Goal: Information Seeking & Learning: Learn about a topic

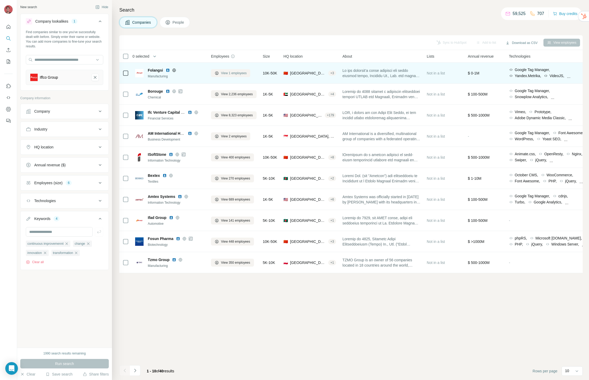
click at [233, 74] on span "View 1 employees" at bounding box center [234, 73] width 26 height 5
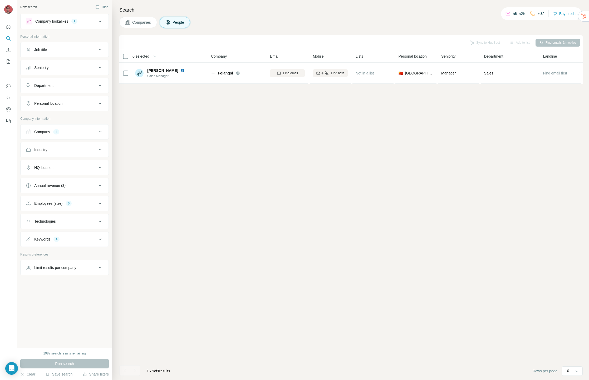
click at [140, 22] on span "Companies" at bounding box center [141, 22] width 19 height 5
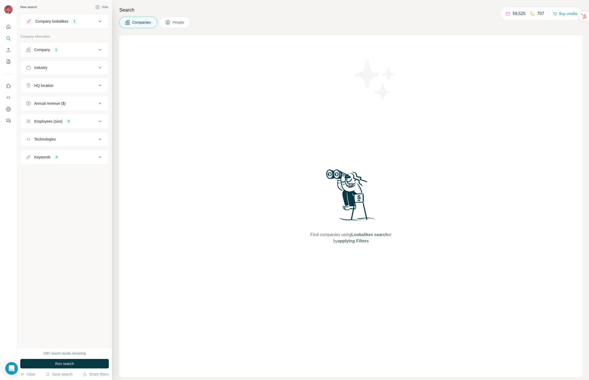
click at [71, 123] on div "6" at bounding box center [69, 121] width 6 height 5
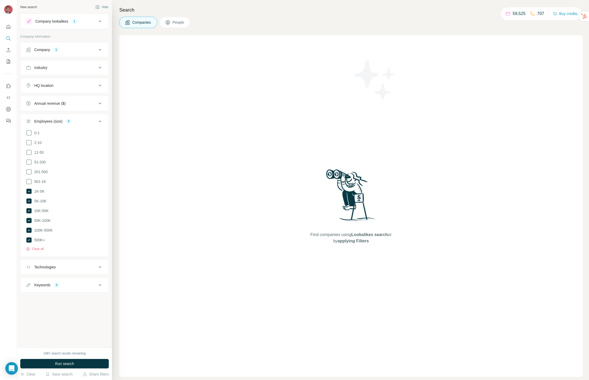
click at [66, 51] on div "Company 1" at bounding box center [61, 49] width 71 height 5
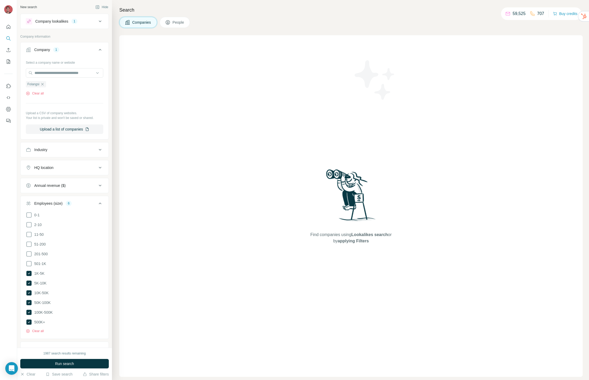
click at [66, 51] on div "Company 1" at bounding box center [61, 49] width 71 height 5
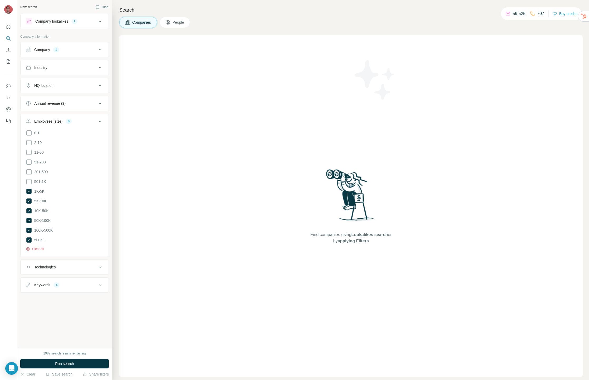
click at [59, 122] on div "Employees (size)" at bounding box center [48, 121] width 28 height 5
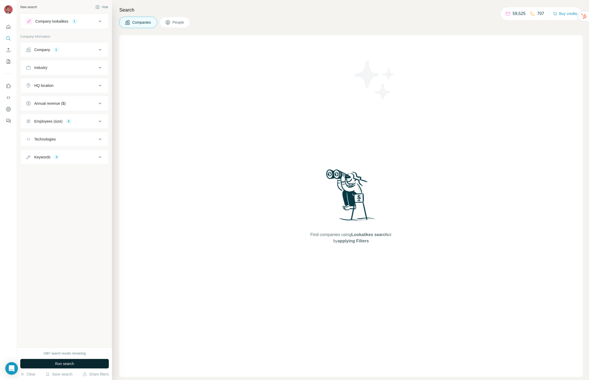
click at [56, 367] on button "Run search" at bounding box center [64, 363] width 88 height 9
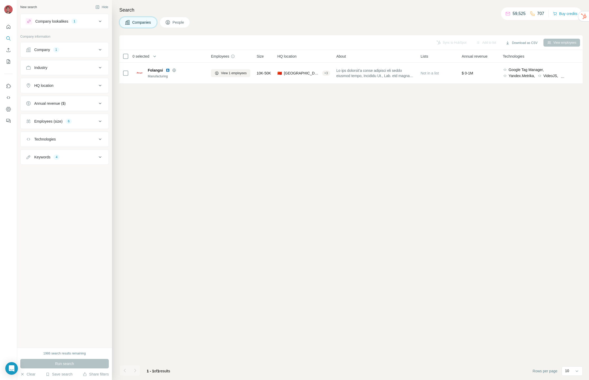
click at [167, 19] on button "People" at bounding box center [175, 22] width 31 height 11
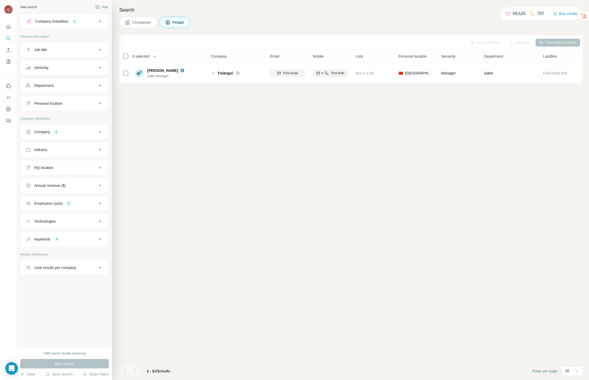
click at [142, 22] on span "Companies" at bounding box center [141, 22] width 19 height 5
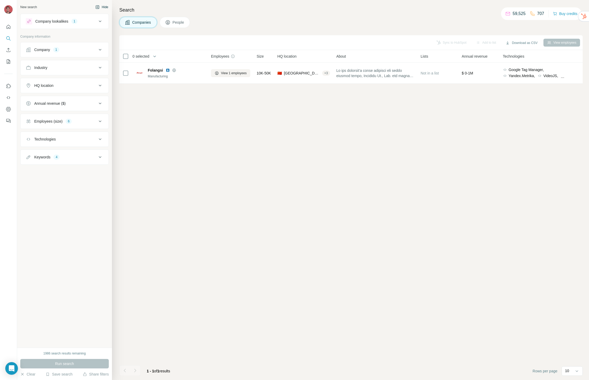
click at [106, 7] on button "Hide" at bounding box center [102, 7] width 20 height 8
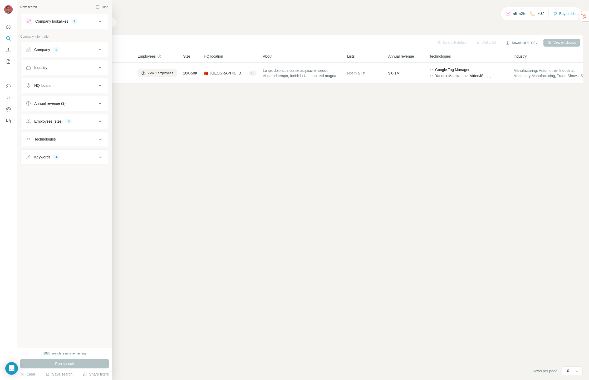
click at [33, 8] on div "New search" at bounding box center [28, 7] width 17 height 5
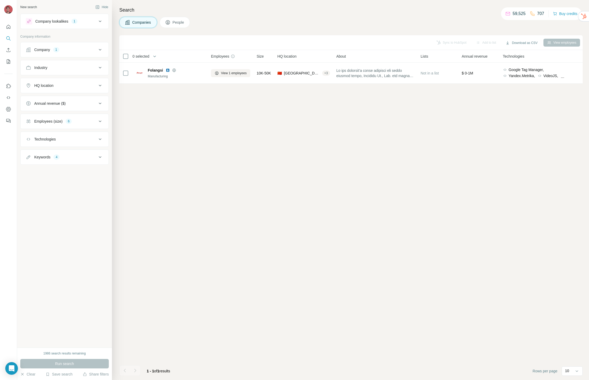
click at [75, 70] on button "Industry" at bounding box center [65, 67] width 88 height 13
click at [75, 71] on button "Industry" at bounding box center [65, 68] width 88 height 15
click at [77, 105] on div "Annual revenue ($)" at bounding box center [61, 103] width 71 height 5
click at [32, 374] on button "Clear" at bounding box center [27, 374] width 15 height 5
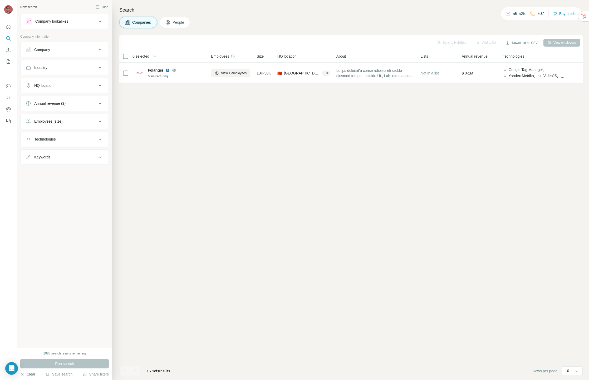
click at [27, 374] on button "Clear" at bounding box center [27, 374] width 15 height 5
click at [7, 36] on icon "Search" at bounding box center [8, 38] width 5 height 5
click at [12, 25] on button "Quick start" at bounding box center [8, 26] width 8 height 9
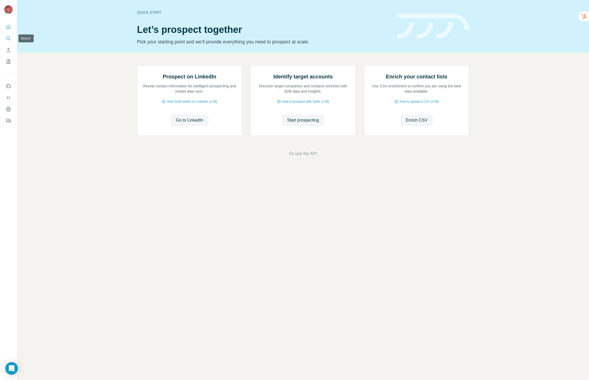
click at [10, 38] on icon "Search" at bounding box center [8, 38] width 5 height 5
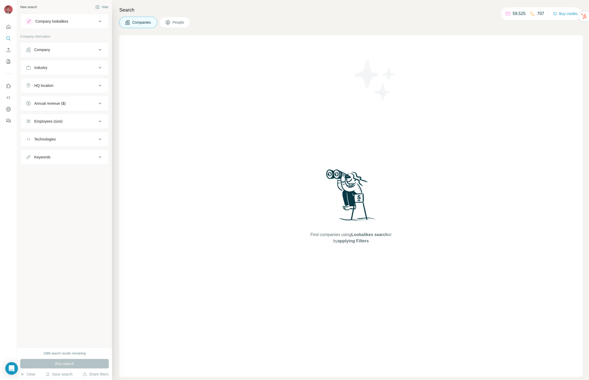
click at [67, 21] on div "Company lookalikes" at bounding box center [51, 21] width 33 height 5
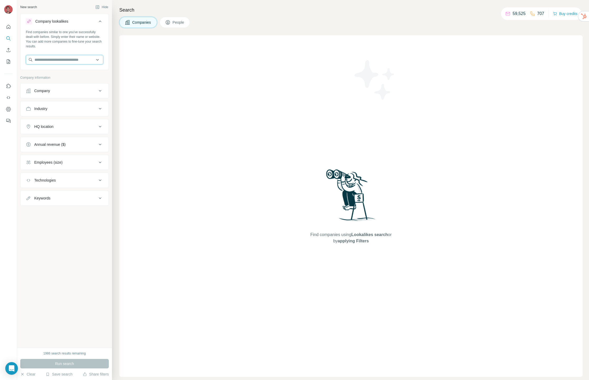
click at [66, 60] on input "text" at bounding box center [64, 59] width 77 height 9
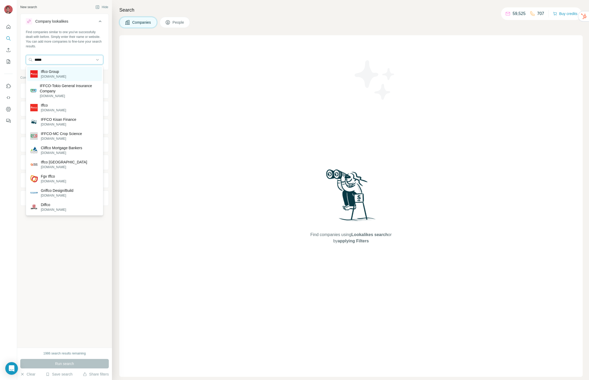
type input "*****"
click at [56, 73] on p "Iffco Group" at bounding box center [53, 71] width 25 height 5
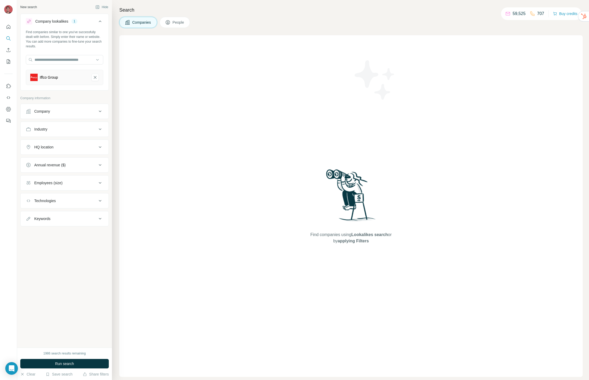
click at [57, 110] on div "Company" at bounding box center [61, 111] width 71 height 5
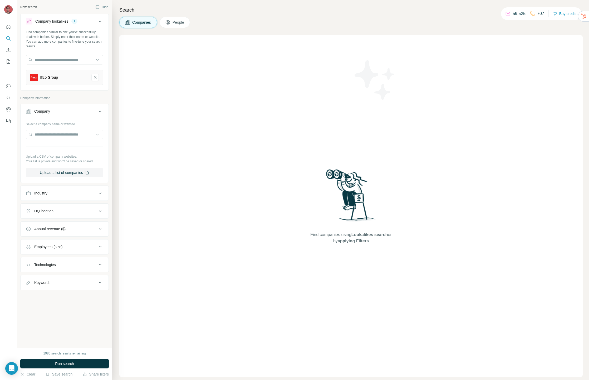
click at [57, 195] on div "Industry" at bounding box center [61, 193] width 71 height 5
click at [64, 245] on div "Annual revenue ($)" at bounding box center [49, 244] width 31 height 5
click at [61, 194] on button "Industry" at bounding box center [65, 194] width 88 height 15
click at [80, 113] on div "Company" at bounding box center [61, 111] width 71 height 5
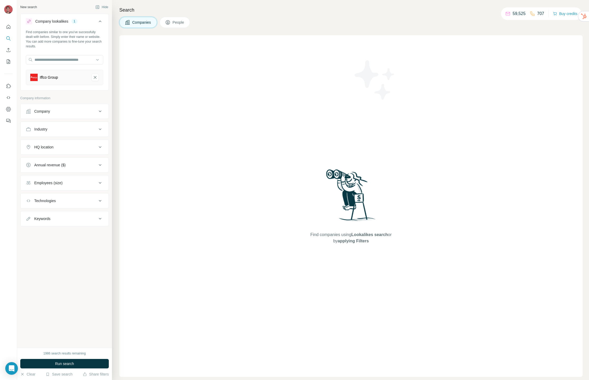
click at [75, 110] on div "Company" at bounding box center [61, 111] width 71 height 5
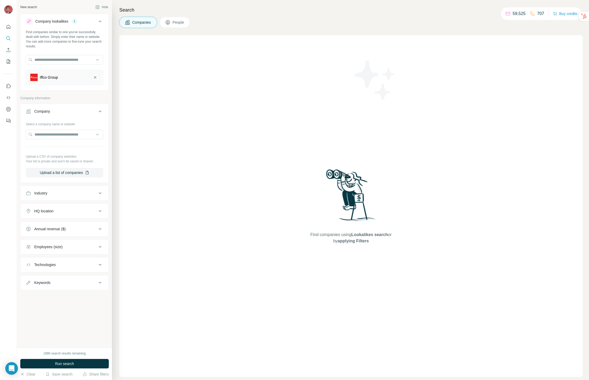
click at [75, 110] on div "Company" at bounding box center [61, 111] width 71 height 5
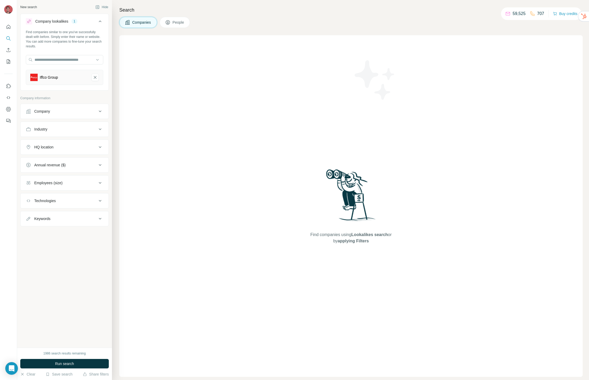
click at [65, 220] on div "Keywords" at bounding box center [61, 218] width 71 height 5
click at [49, 230] on input "text" at bounding box center [59, 231] width 67 height 9
type input "*"
